Goal: Transaction & Acquisition: Purchase product/service

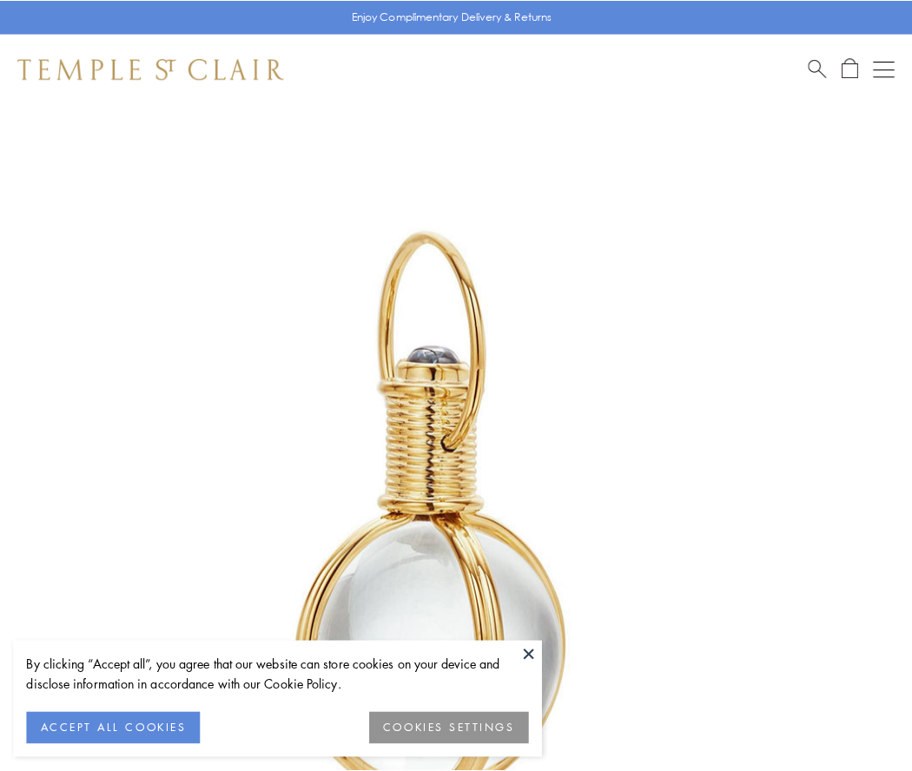
scroll to position [453, 0]
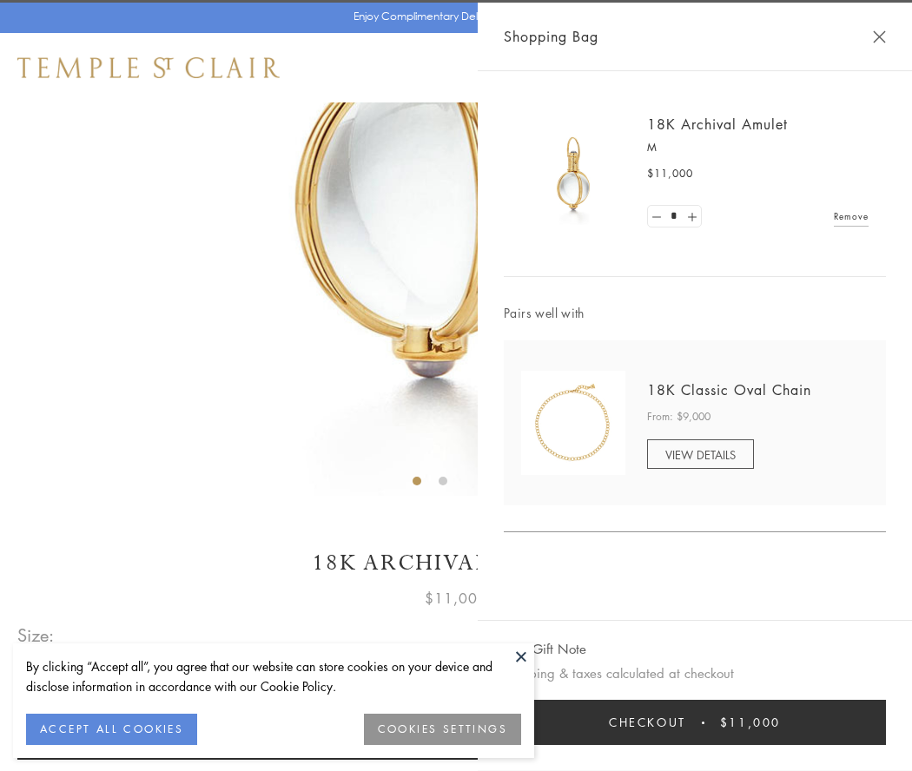
click at [695, 723] on button "Checkout $11,000" at bounding box center [695, 722] width 382 height 45
